Goal: Task Accomplishment & Management: Use online tool/utility

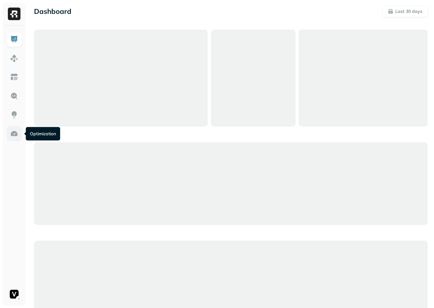
click at [16, 135] on img at bounding box center [14, 134] width 8 height 8
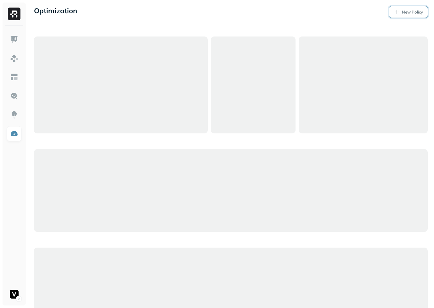
click at [408, 13] on p "New Policy" at bounding box center [412, 12] width 21 height 6
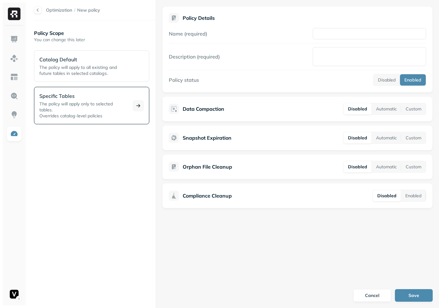
click at [99, 105] on span "The policy will apply only to selected tables." at bounding box center [75, 107] width 73 height 12
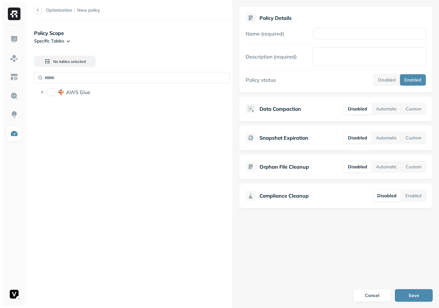
click at [232, 144] on div "Optimization / New policy Policy Scope Specific Tables No tables selected AWS G…" at bounding box center [233, 154] width 411 height 308
click at [127, 94] on div "AWS Glue" at bounding box center [146, 92] width 161 height 6
click at [118, 132] on span "adn_lakehouse_silver" at bounding box center [101, 129] width 50 height 6
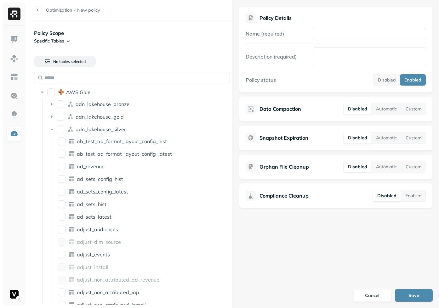
scroll to position [203, 0]
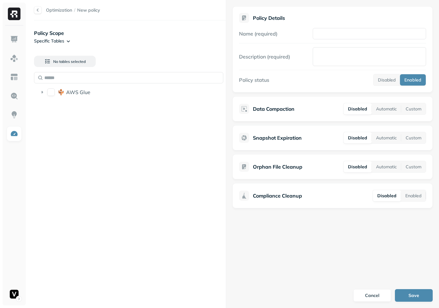
click at [228, 137] on div "Optimization / New policy Policy Scope Specific Tables No tables selected AWS G…" at bounding box center [233, 154] width 411 height 308
click at [80, 92] on span "AWS Glue" at bounding box center [78, 92] width 24 height 6
click at [91, 132] on span "adn_lakehouse_silver" at bounding box center [101, 129] width 50 height 6
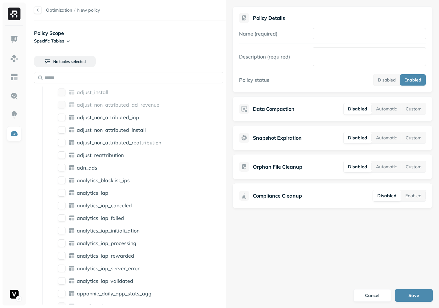
scroll to position [387, 0]
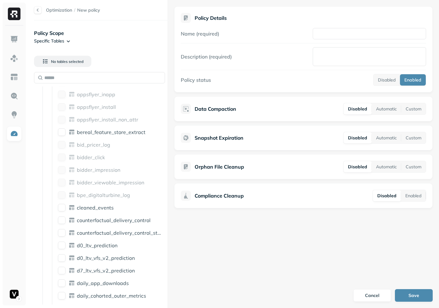
click at [167, 171] on div "Optimization / New policy Policy Scope Specific Tables No tables selected AWS G…" at bounding box center [233, 154] width 411 height 308
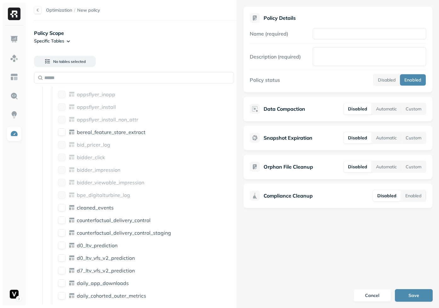
click at [284, 141] on div "Optimization / New policy Policy Scope Specific Tables No tables selected AWS G…" at bounding box center [233, 154] width 411 height 308
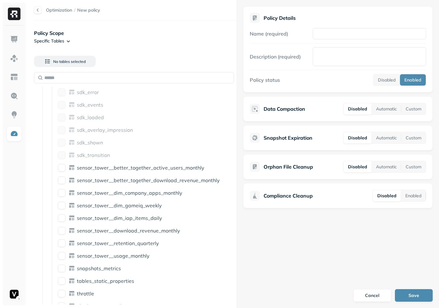
scroll to position [1151, 0]
